Goal: Communication & Community: Answer question/provide support

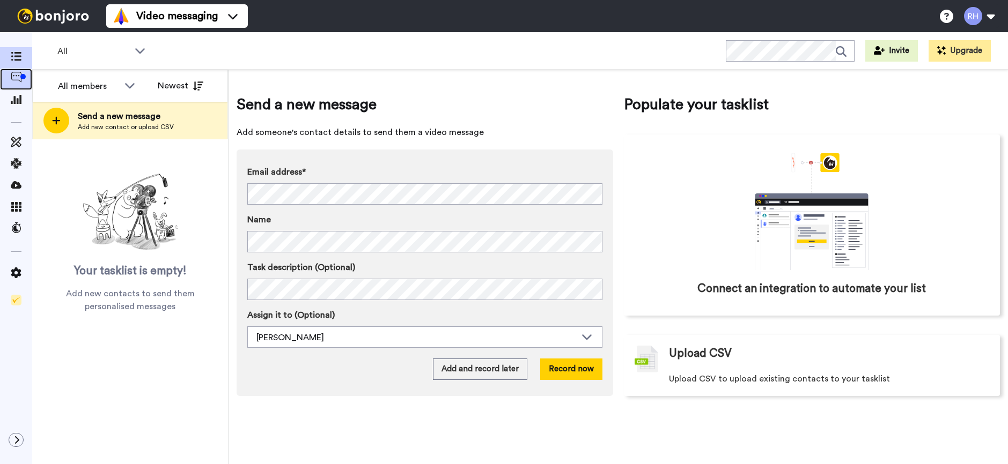
click at [19, 81] on icon at bounding box center [16, 77] width 11 height 11
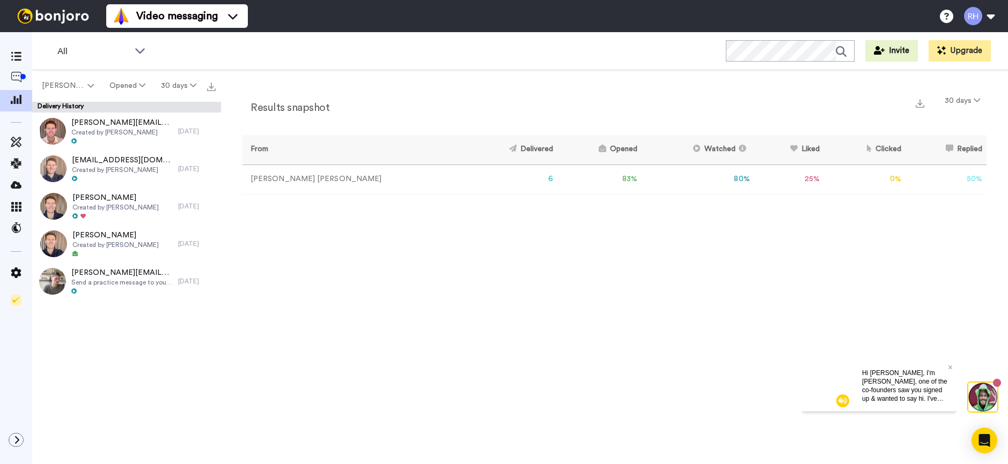
click at [946, 365] on div "Hi [PERSON_NAME], I'm [PERSON_NAME], one of the co-founders saw you signed up &…" at bounding box center [904, 385] width 103 height 51
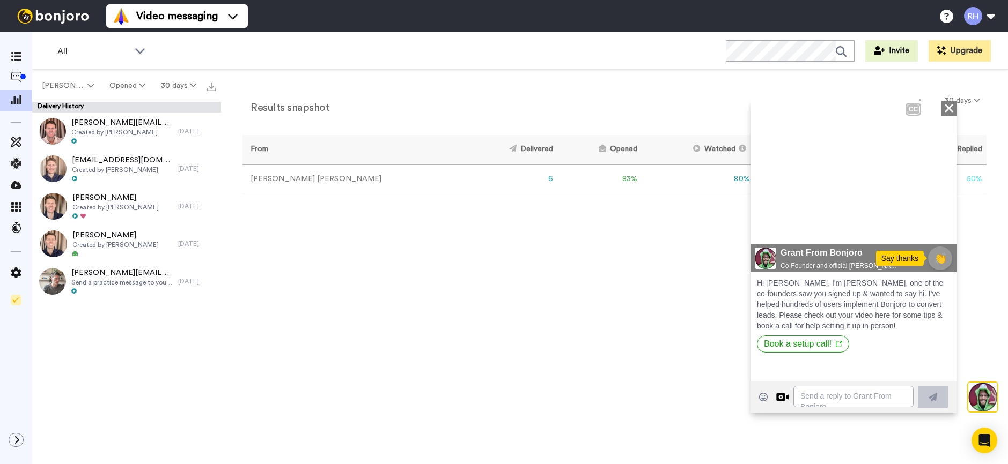
click at [952, 108] on icon "Close" at bounding box center [948, 107] width 11 height 13
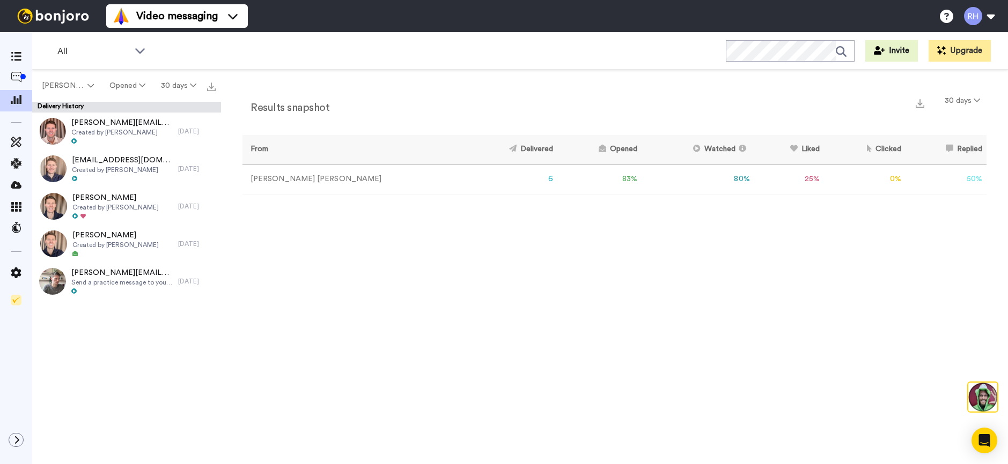
click at [423, 323] on div "Results snapshot 30 days From Delivered Opened Watched Liked Clicked Replied Fa…" at bounding box center [614, 270] width 787 height 400
click at [4, 67] on div at bounding box center [16, 57] width 32 height 21
click at [11, 75] on icon at bounding box center [16, 77] width 11 height 11
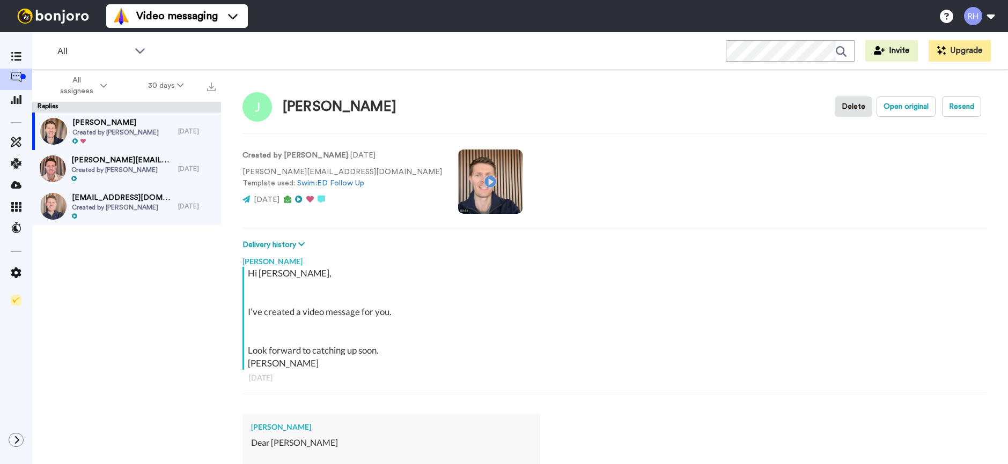
type textarea "x"
